Goal: Task Accomplishment & Management: Manage account settings

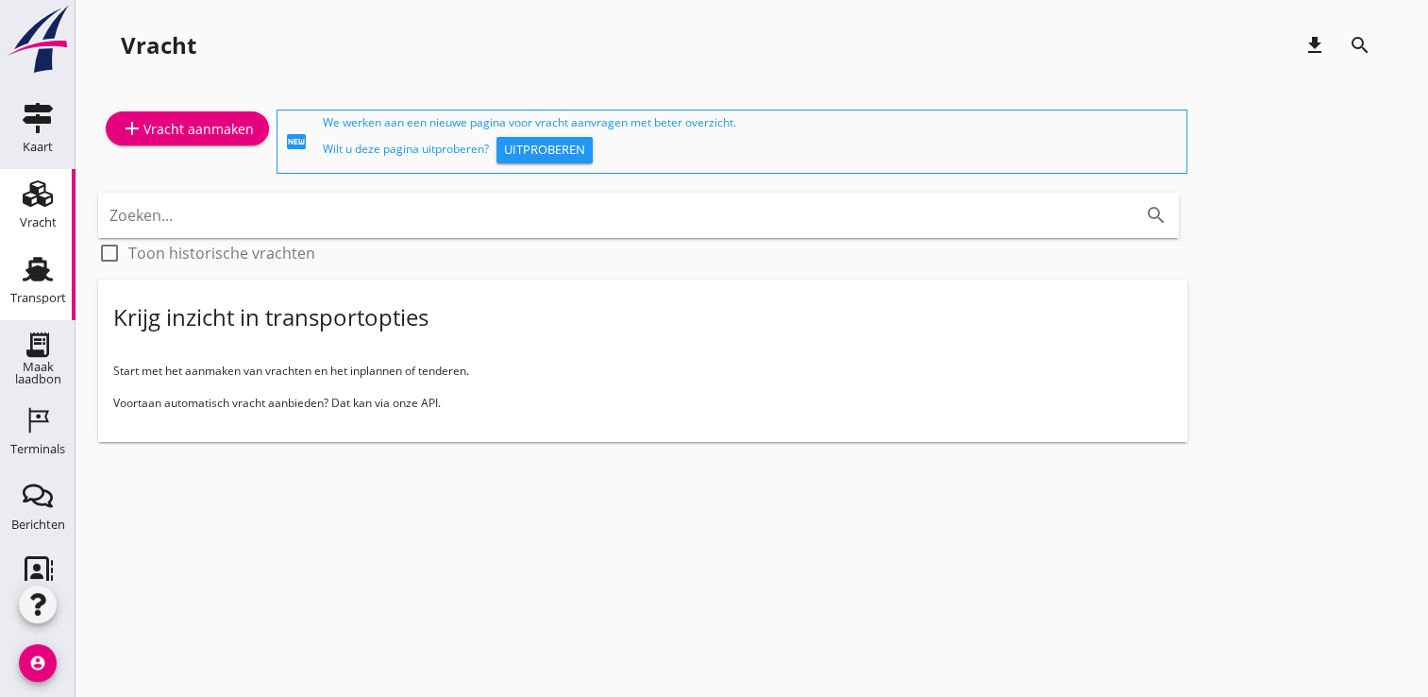
click at [35, 279] on use at bounding box center [38, 269] width 30 height 25
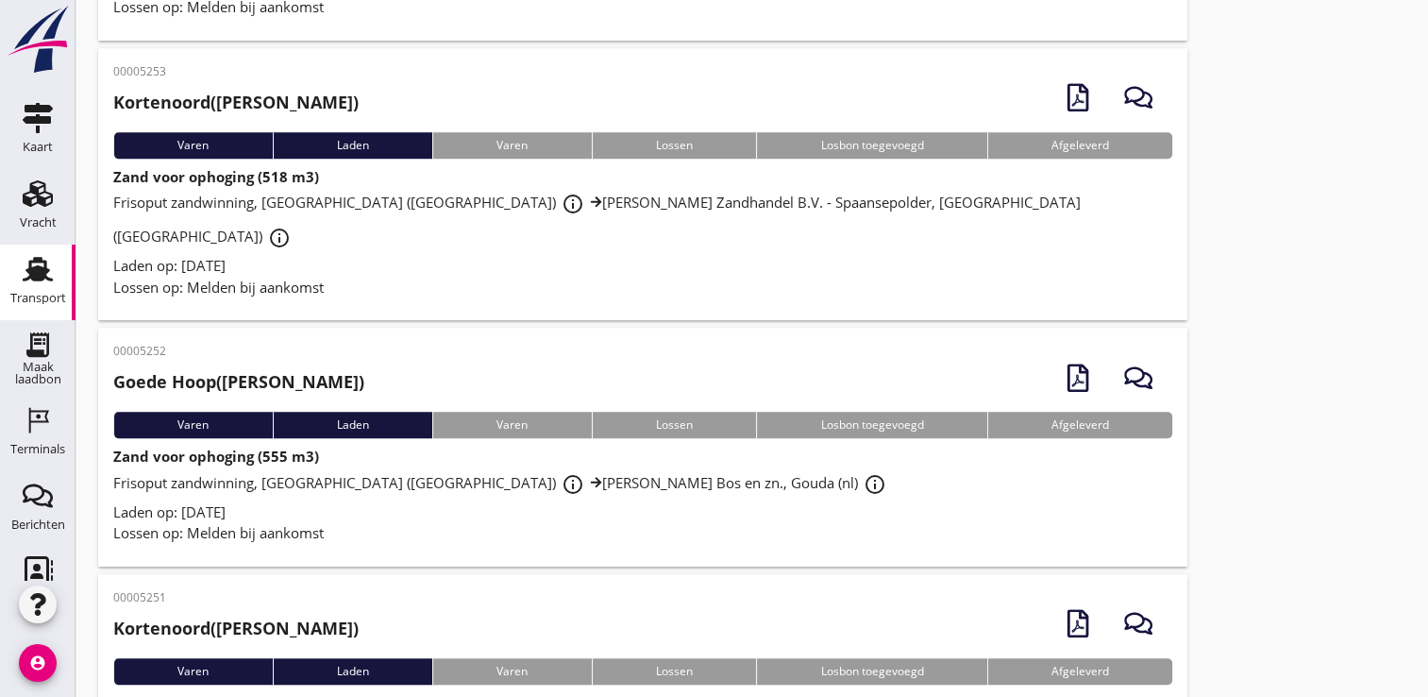
scroll to position [1318, 0]
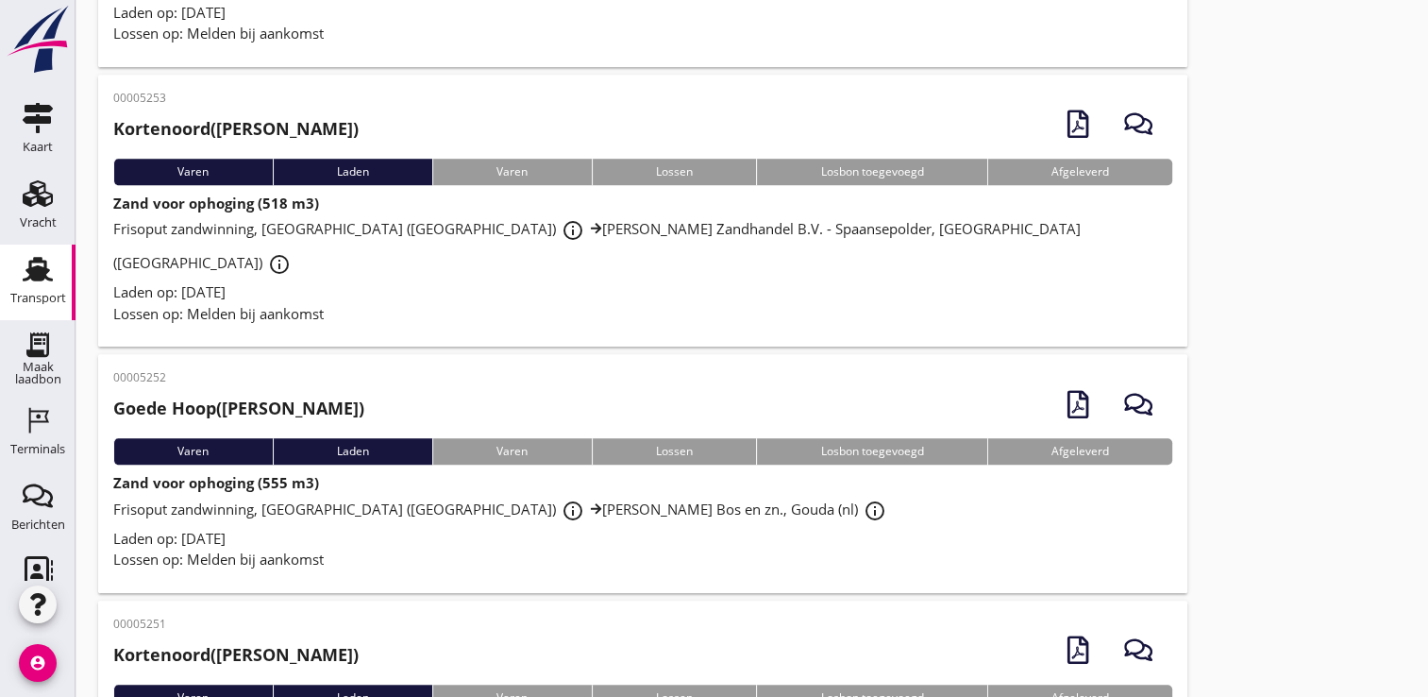
click at [44, 674] on icon "account_circle" at bounding box center [38, 663] width 38 height 38
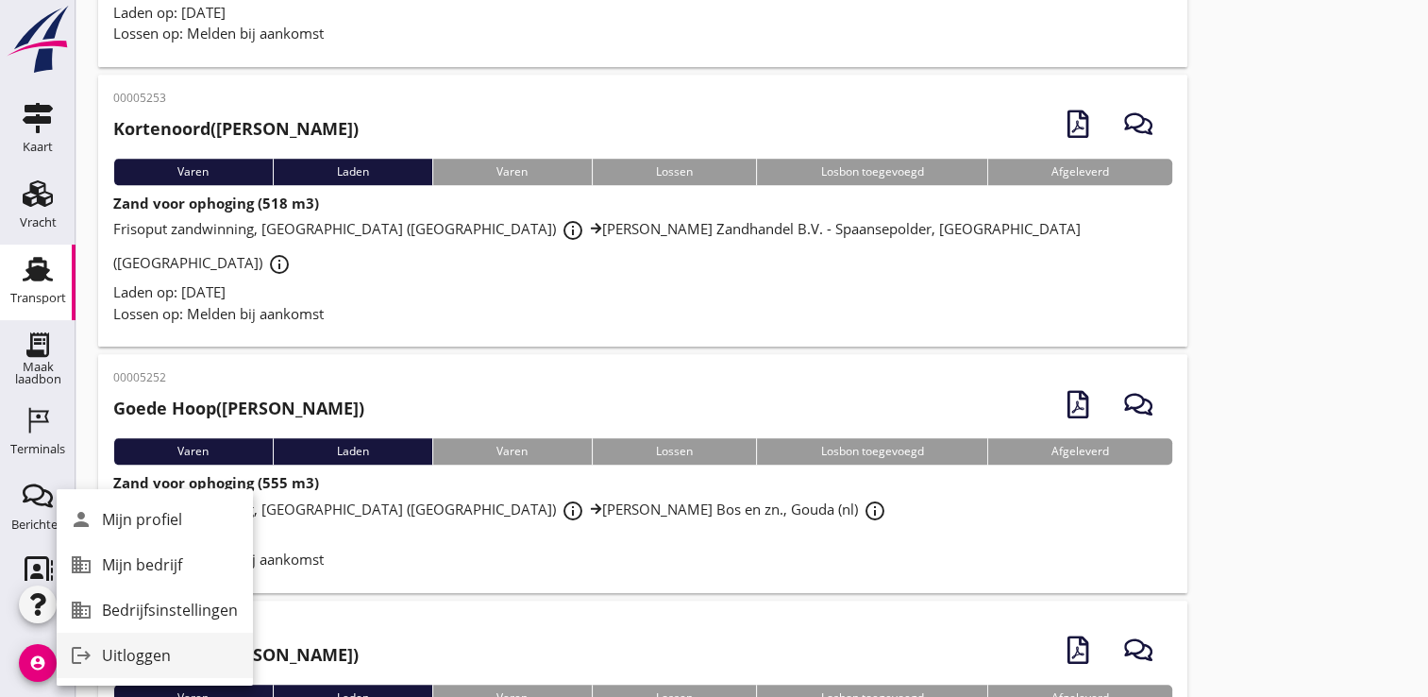
click at [165, 645] on div "Uitloggen" at bounding box center [170, 655] width 136 height 23
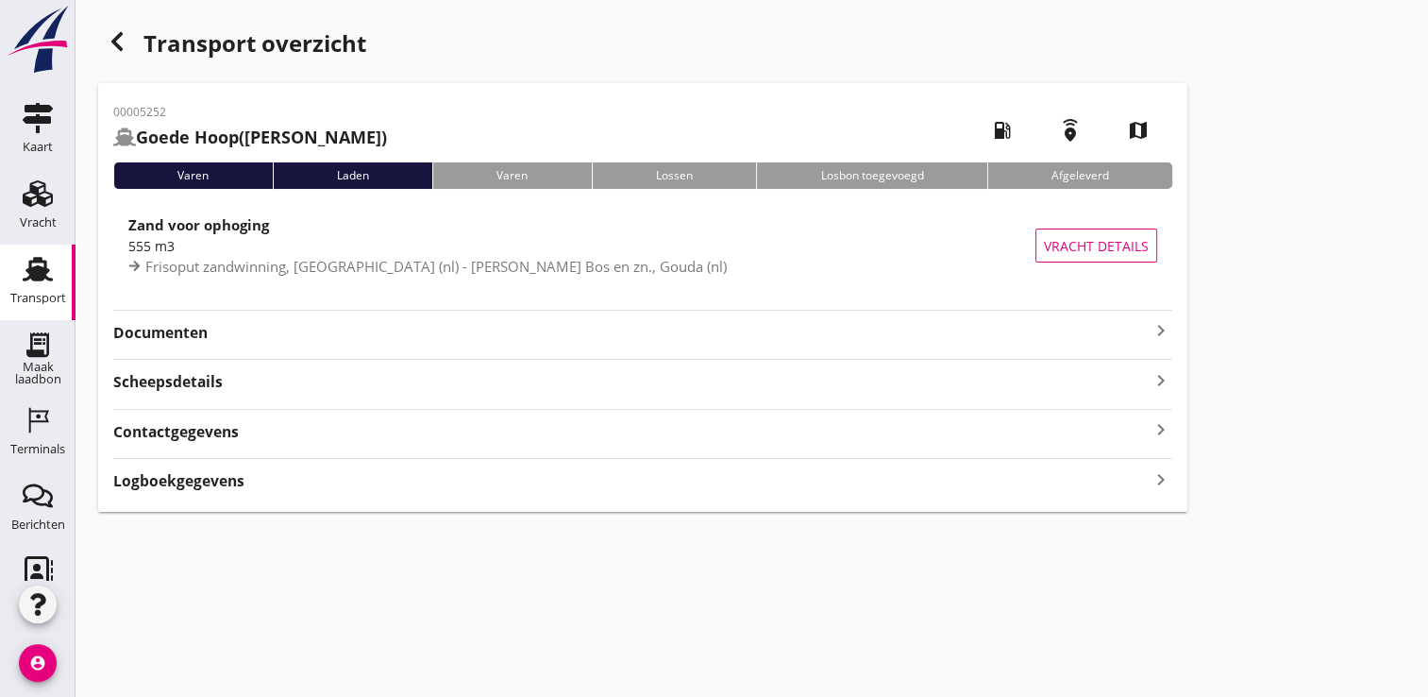
click at [1038, 332] on strong "Documenten" at bounding box center [631, 333] width 1037 height 22
